Goal: Information Seeking & Learning: Learn about a topic

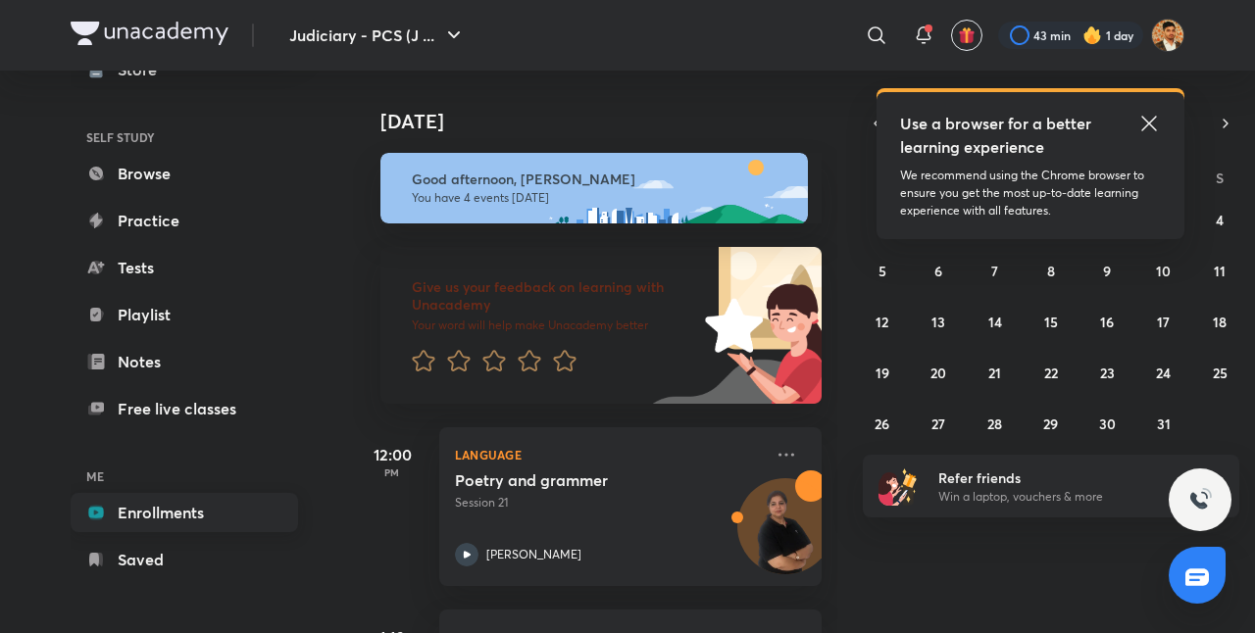
click at [164, 508] on link "Enrollments" at bounding box center [184, 512] width 227 height 39
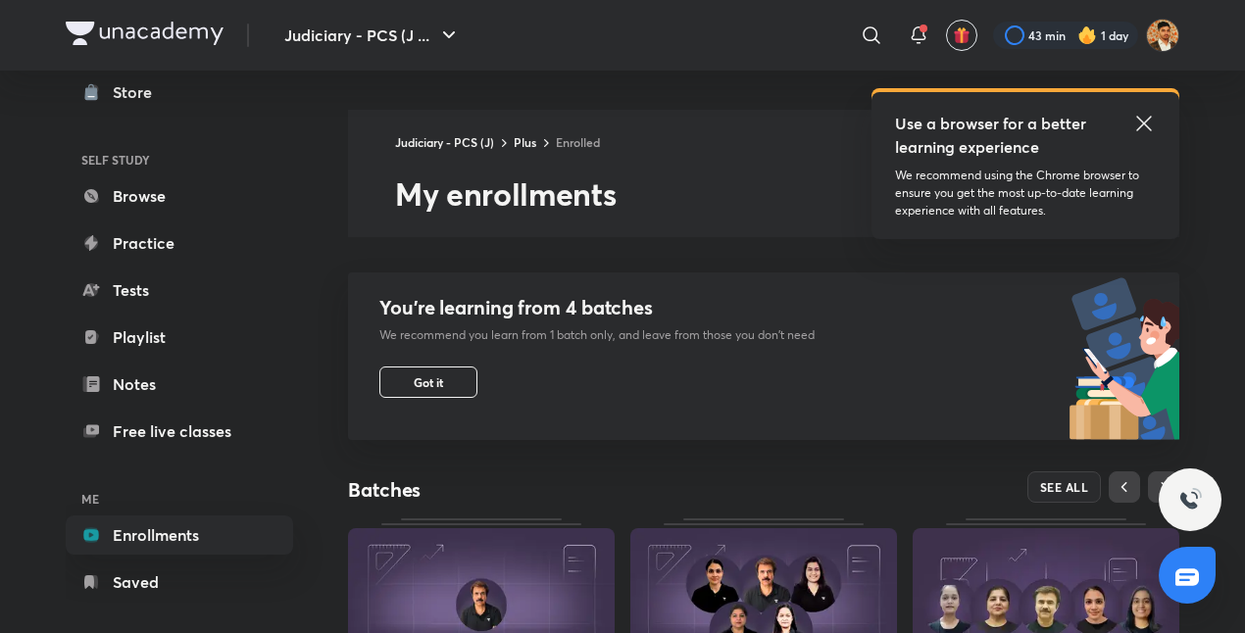
scroll to position [108, 0]
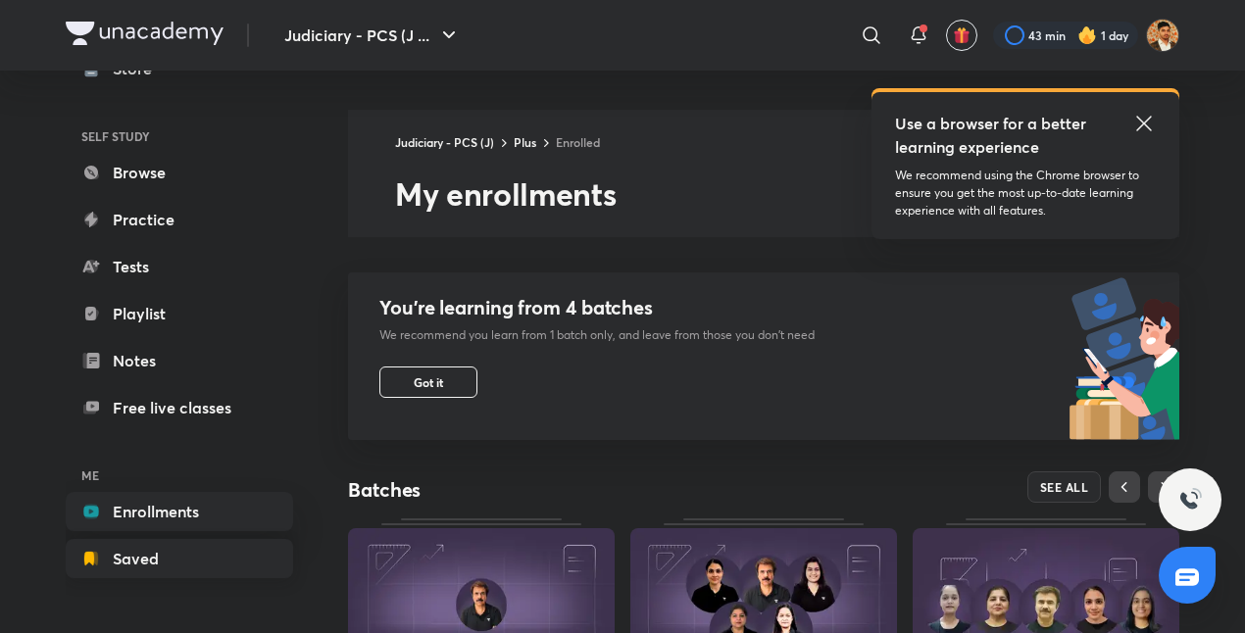
click at [144, 551] on link "Saved" at bounding box center [179, 558] width 227 height 39
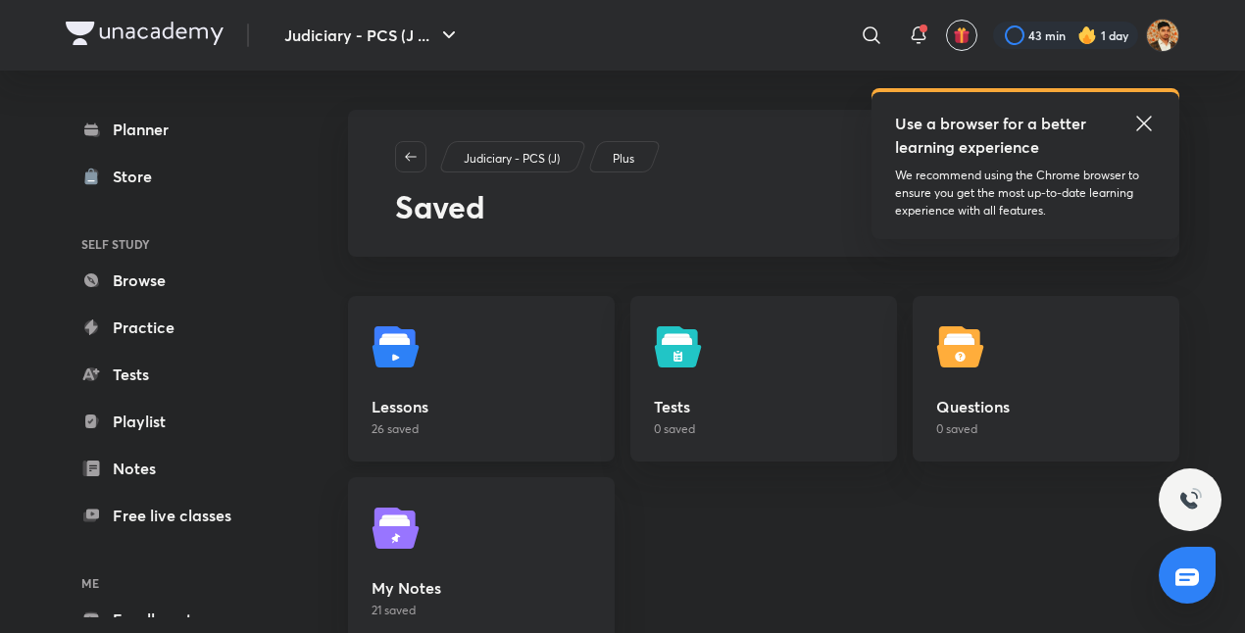
click at [427, 365] on link "Lessons 26 saved" at bounding box center [481, 379] width 267 height 166
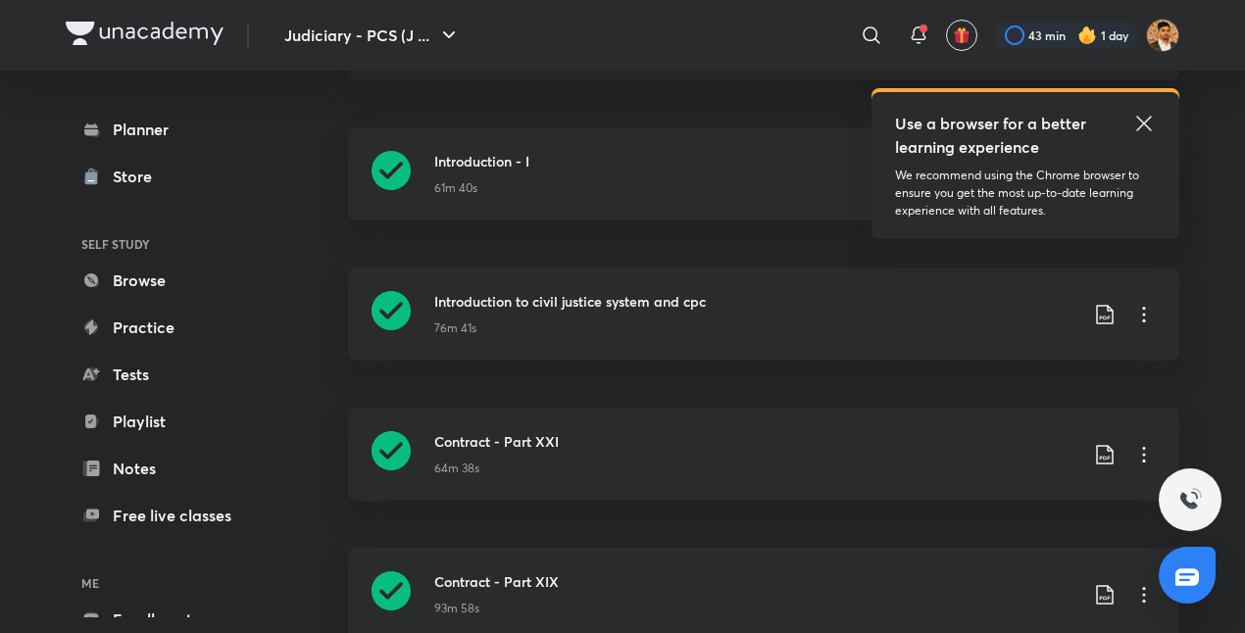
scroll to position [334, 0]
click at [1145, 123] on icon at bounding box center [1143, 123] width 15 height 15
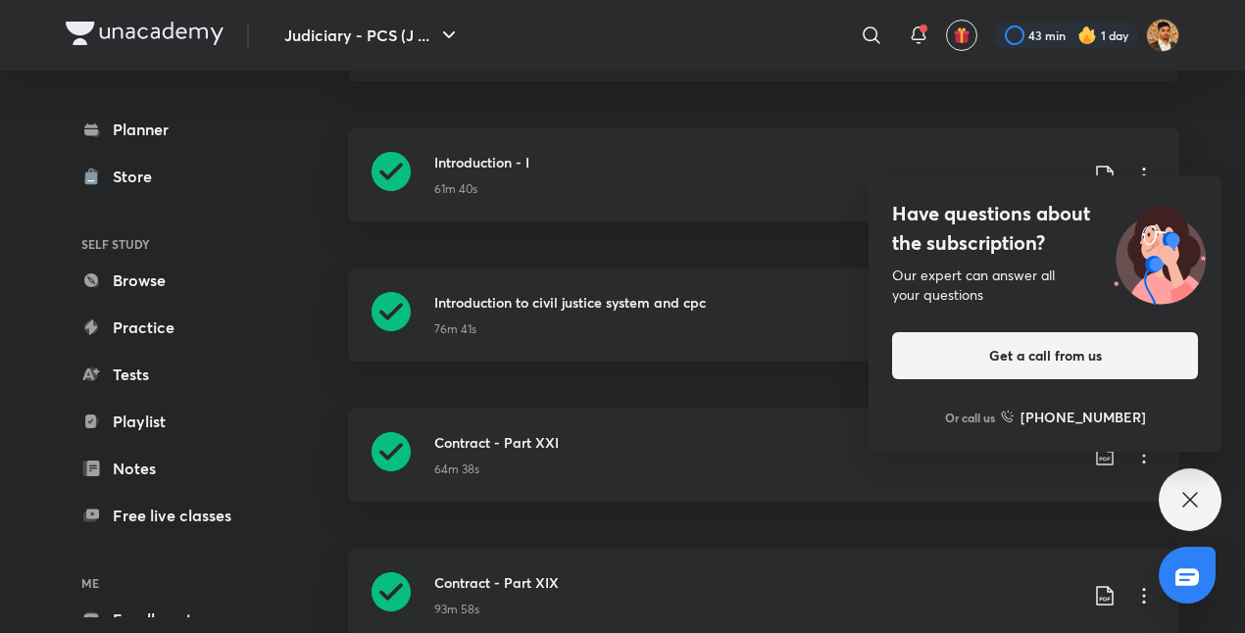
click at [1182, 511] on icon at bounding box center [1190, 500] width 24 height 24
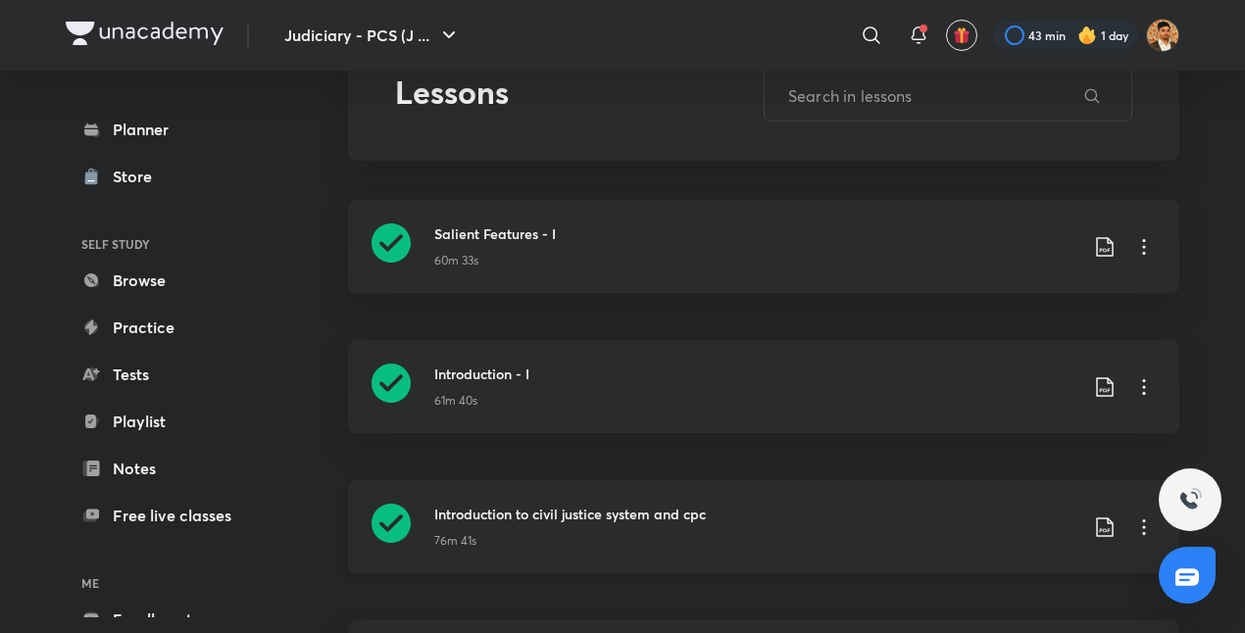
scroll to position [122, 0]
click at [1145, 248] on icon at bounding box center [1144, 248] width 24 height 24
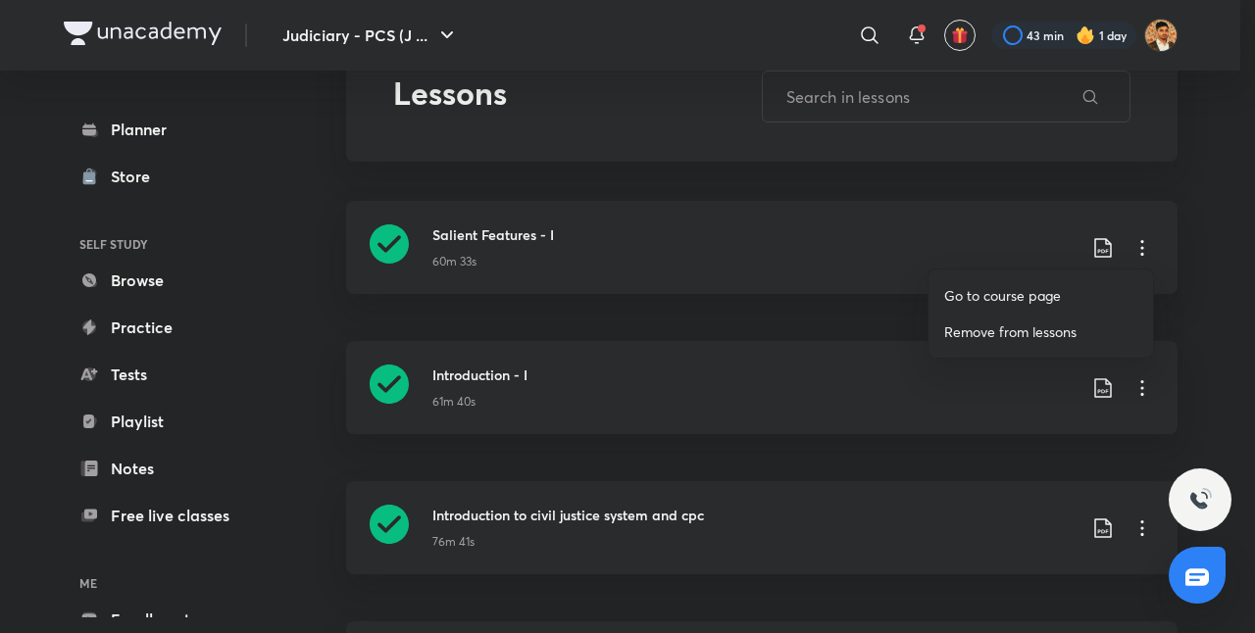
click at [1015, 291] on p "Go to course page" at bounding box center [1002, 295] width 117 height 21
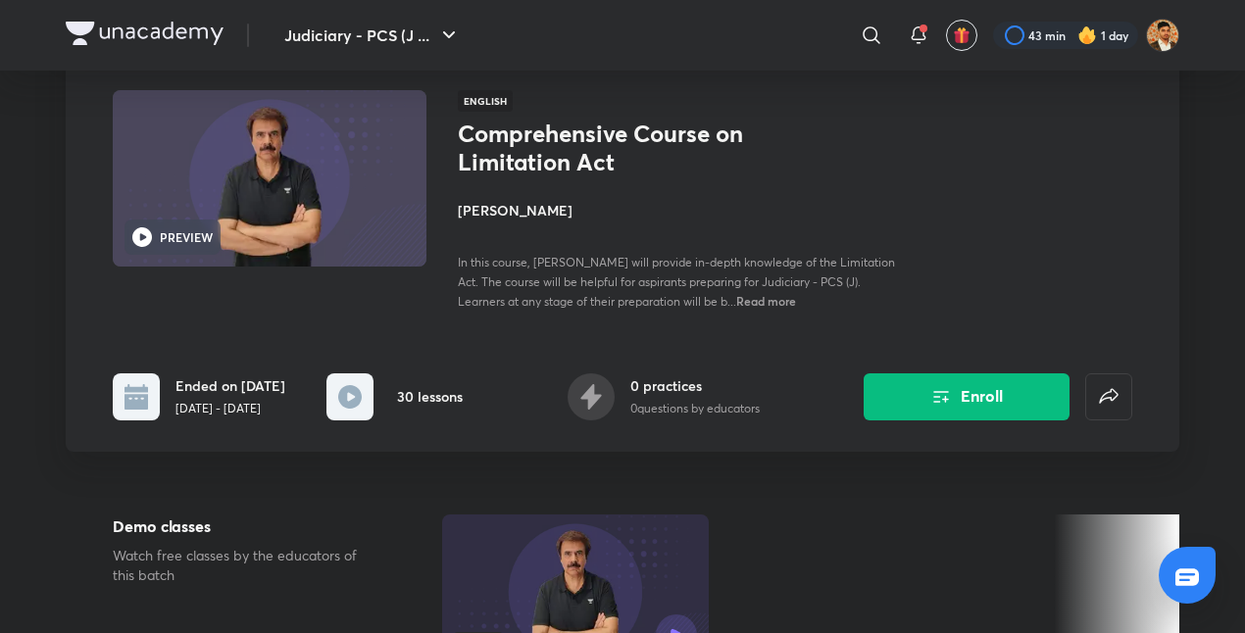
click at [1145, 239] on div "Judiciary - PCS (J) Plus Syllabus Civil Law PREVIEW English Comprehensive Cours…" at bounding box center [622, 220] width 1113 height 464
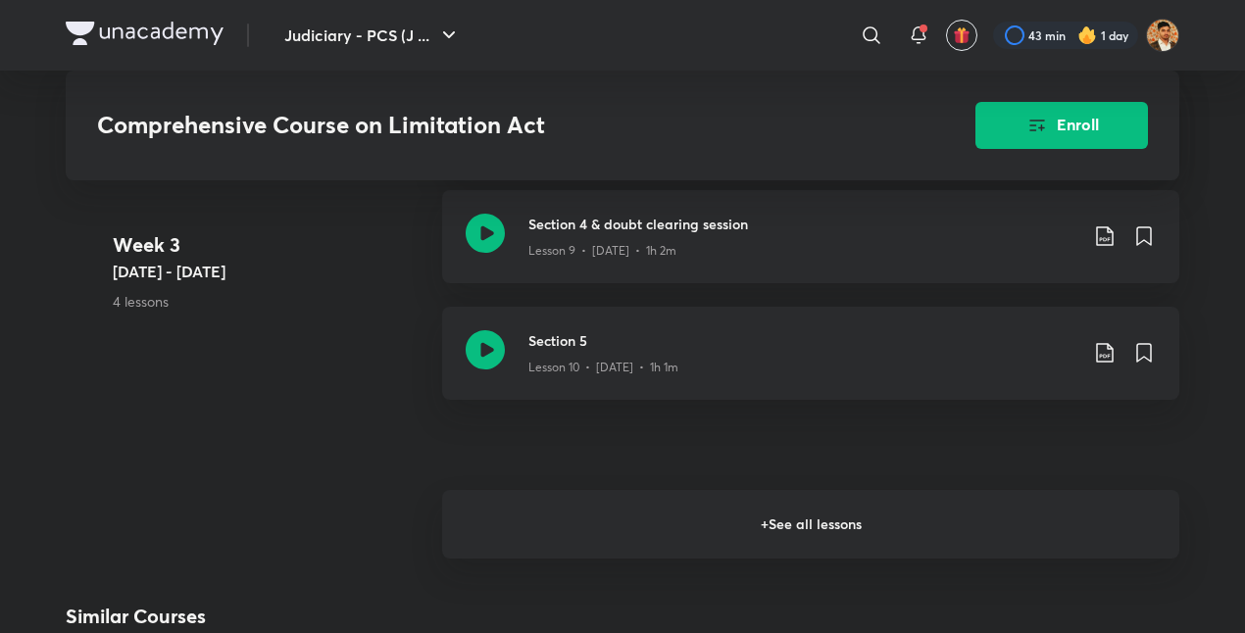
scroll to position [2171, 0]
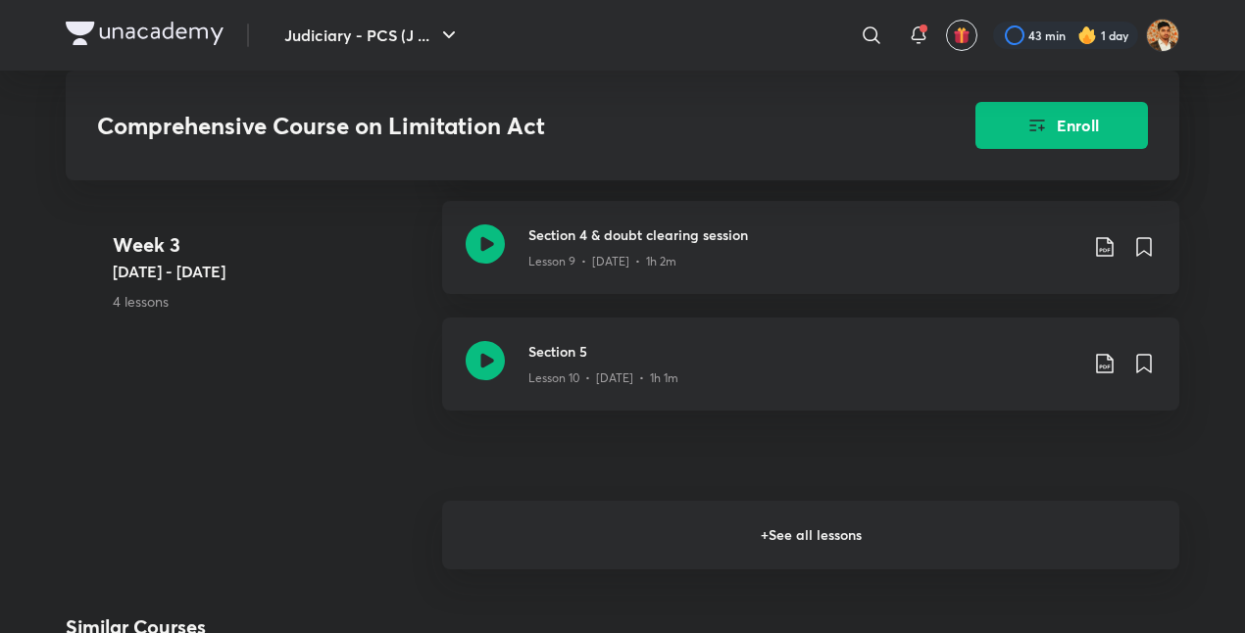
click at [815, 526] on h6 "+ See all lessons" at bounding box center [810, 535] width 737 height 69
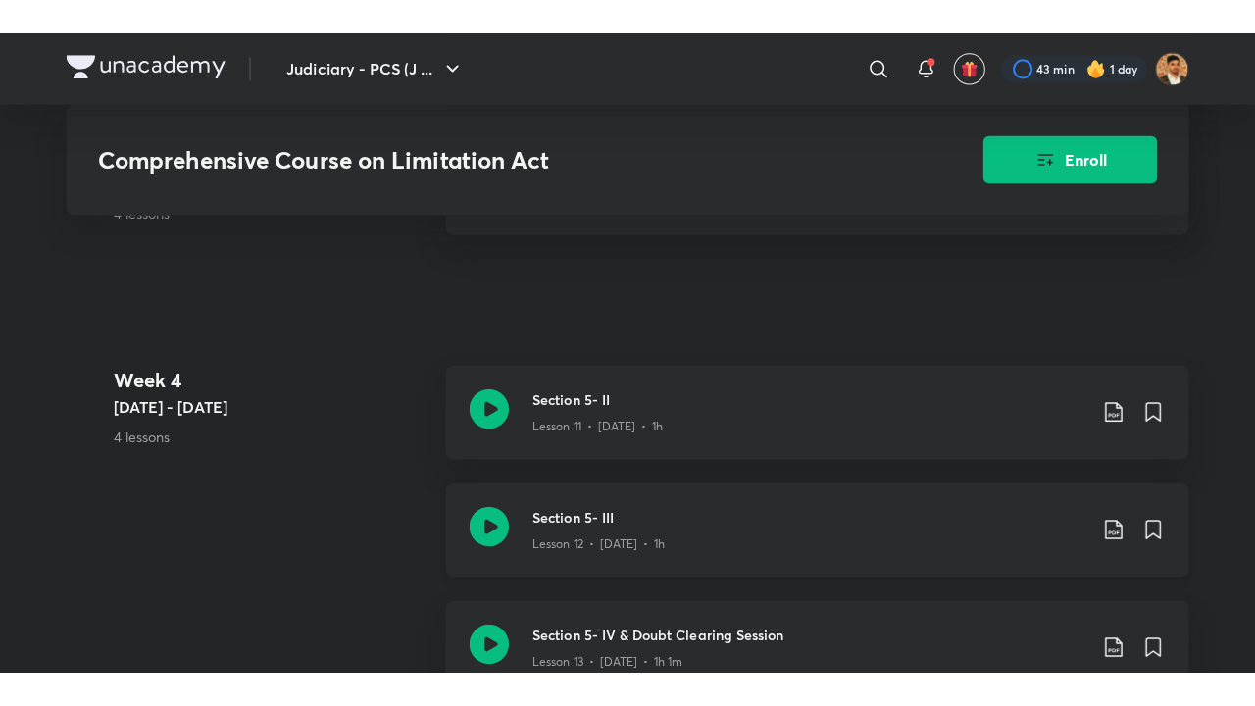
scroll to position [2393, 0]
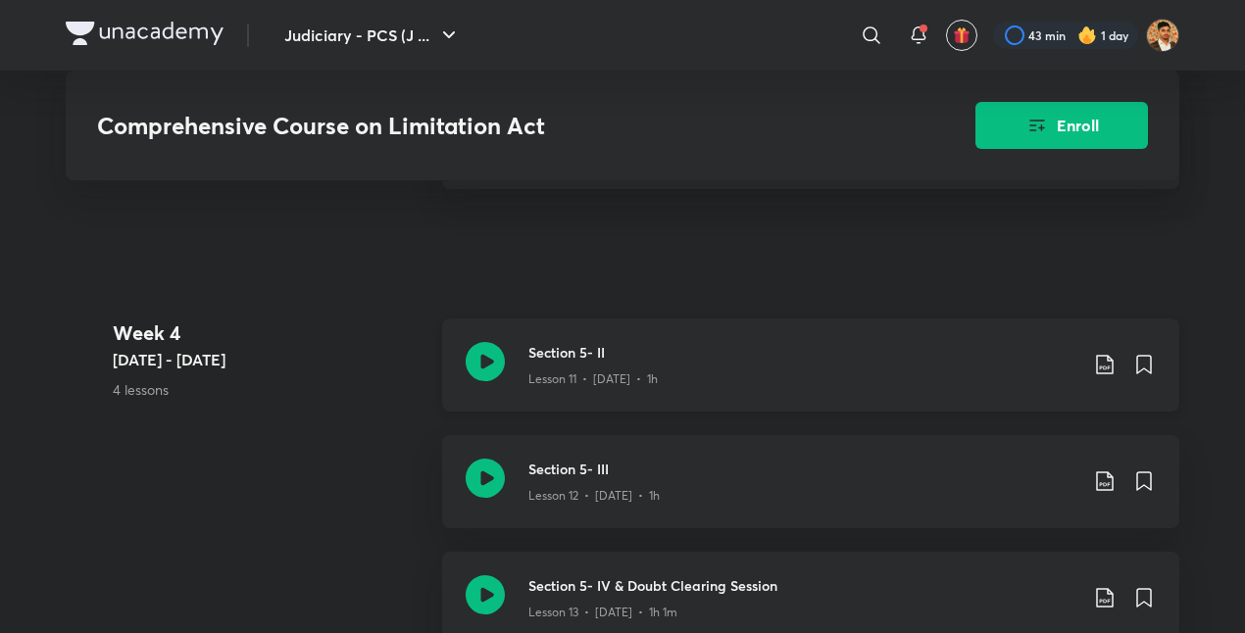
click at [489, 361] on icon at bounding box center [485, 361] width 39 height 39
